Goal: Information Seeking & Learning: Learn about a topic

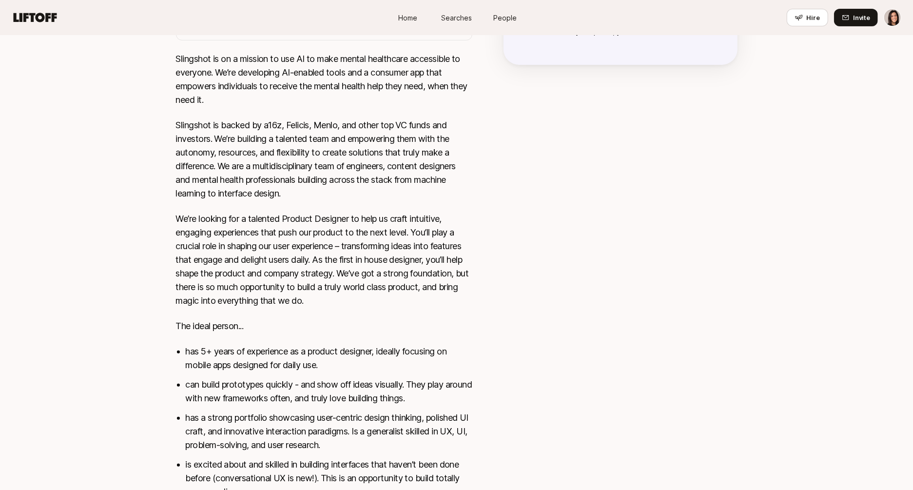
scroll to position [417, 0]
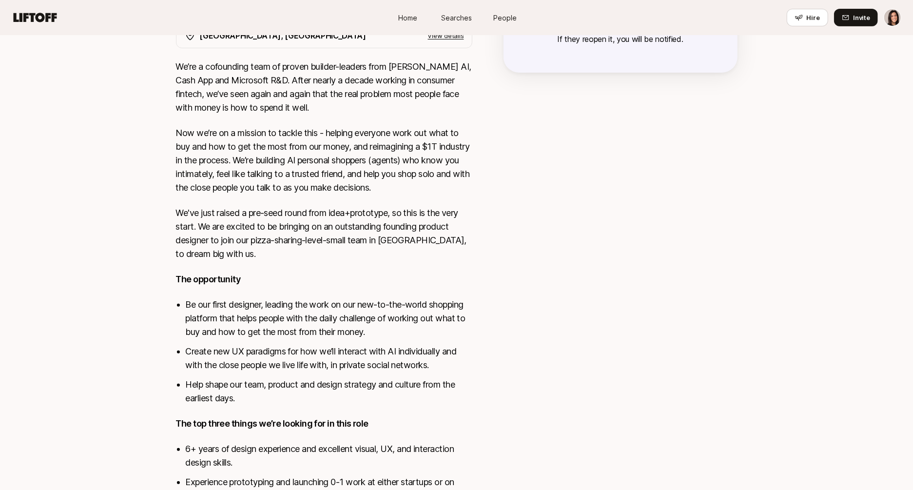
scroll to position [260, 0]
